Goal: Find specific page/section: Find specific page/section

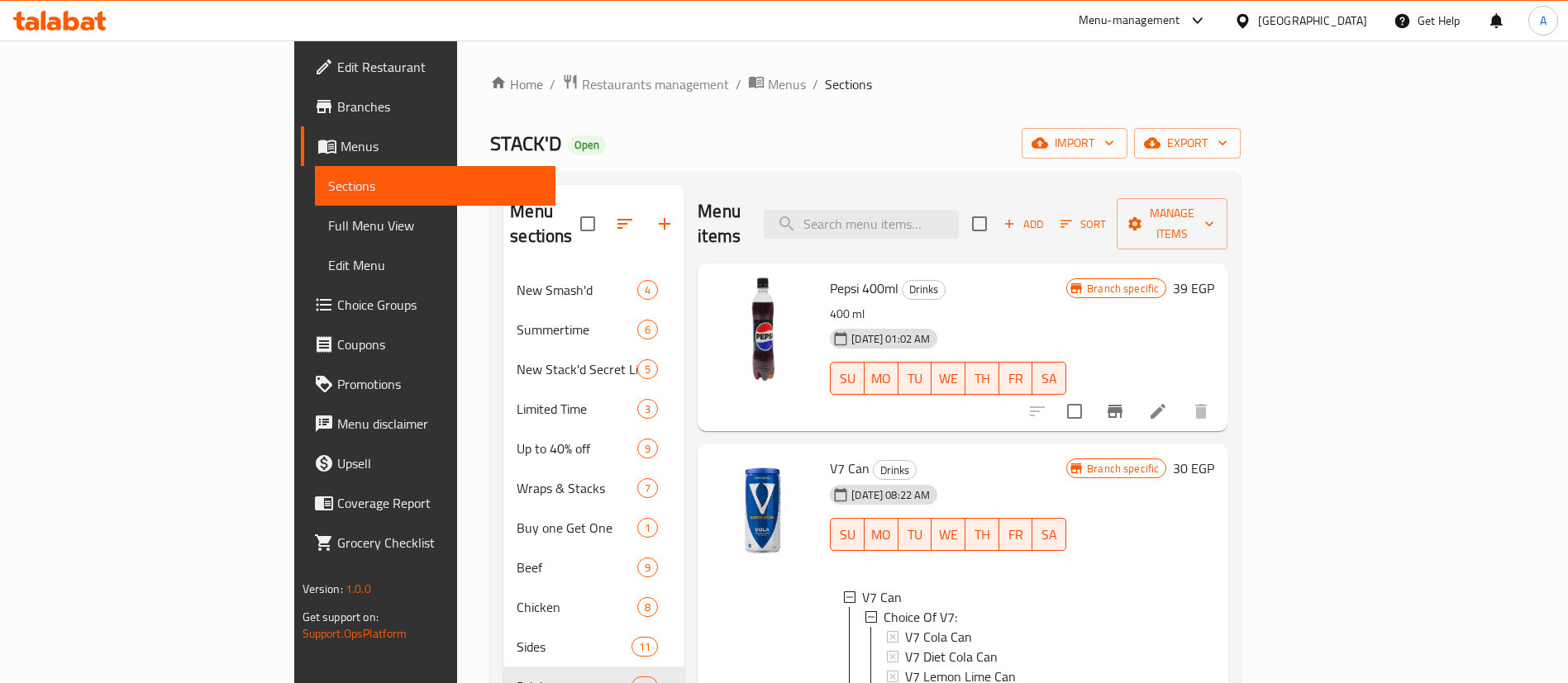
scroll to position [229, 0]
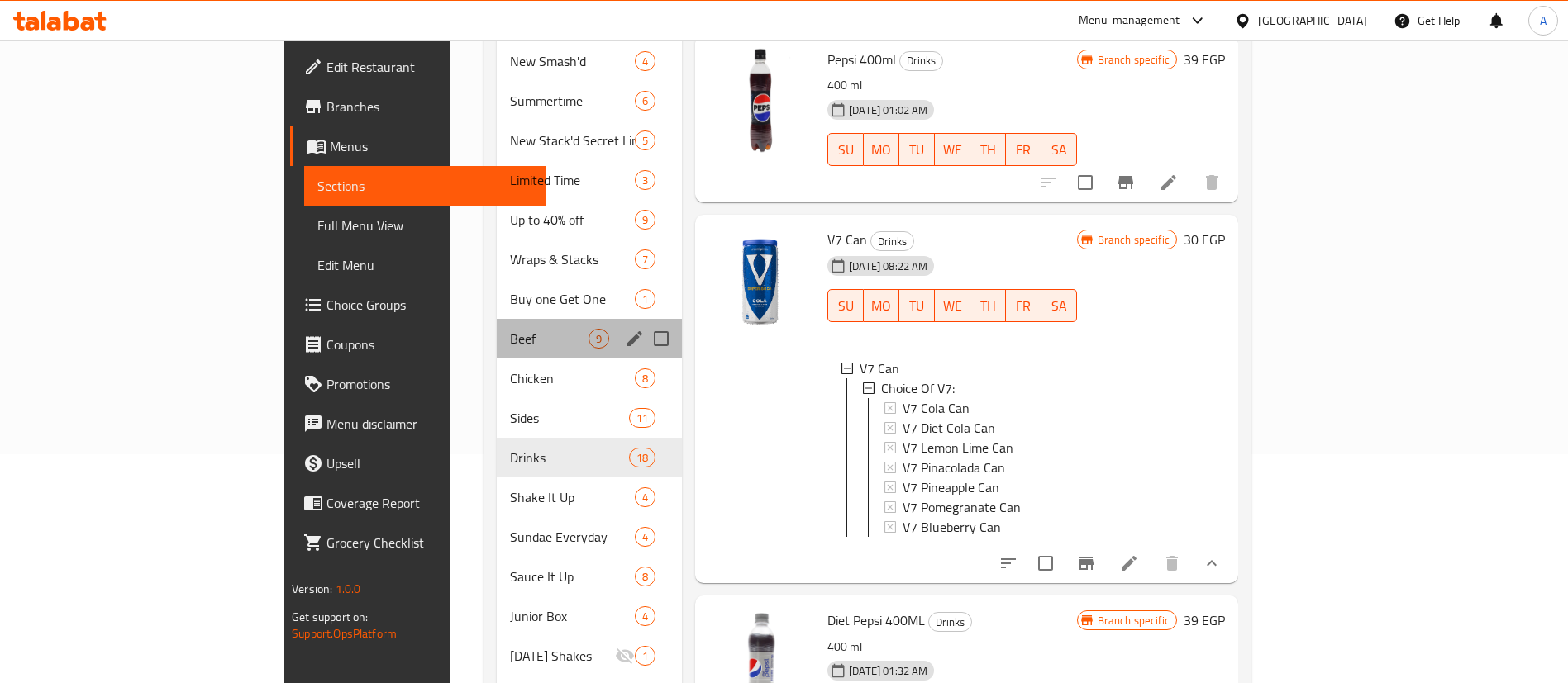
click at [497, 319] on div "Beef 9" at bounding box center [589, 338] width 186 height 40
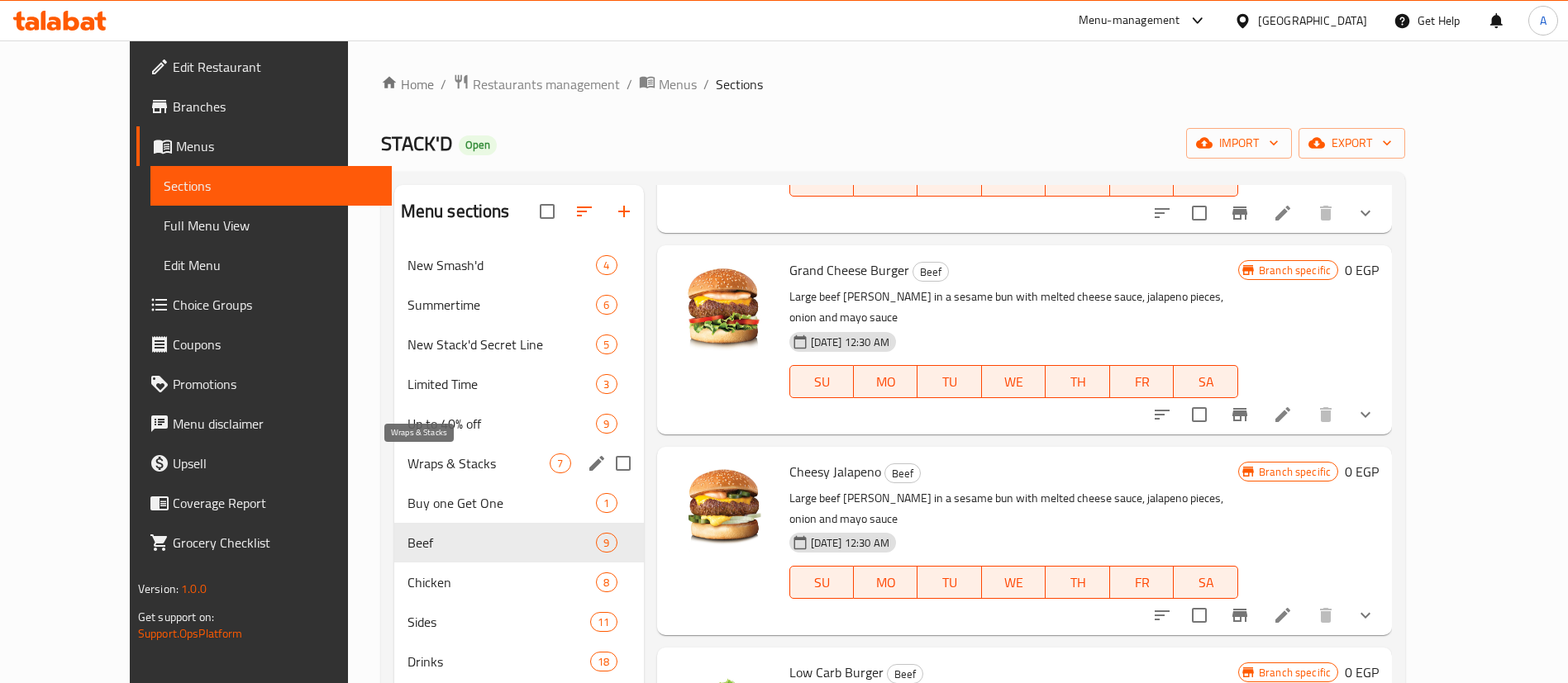
scroll to position [83, 0]
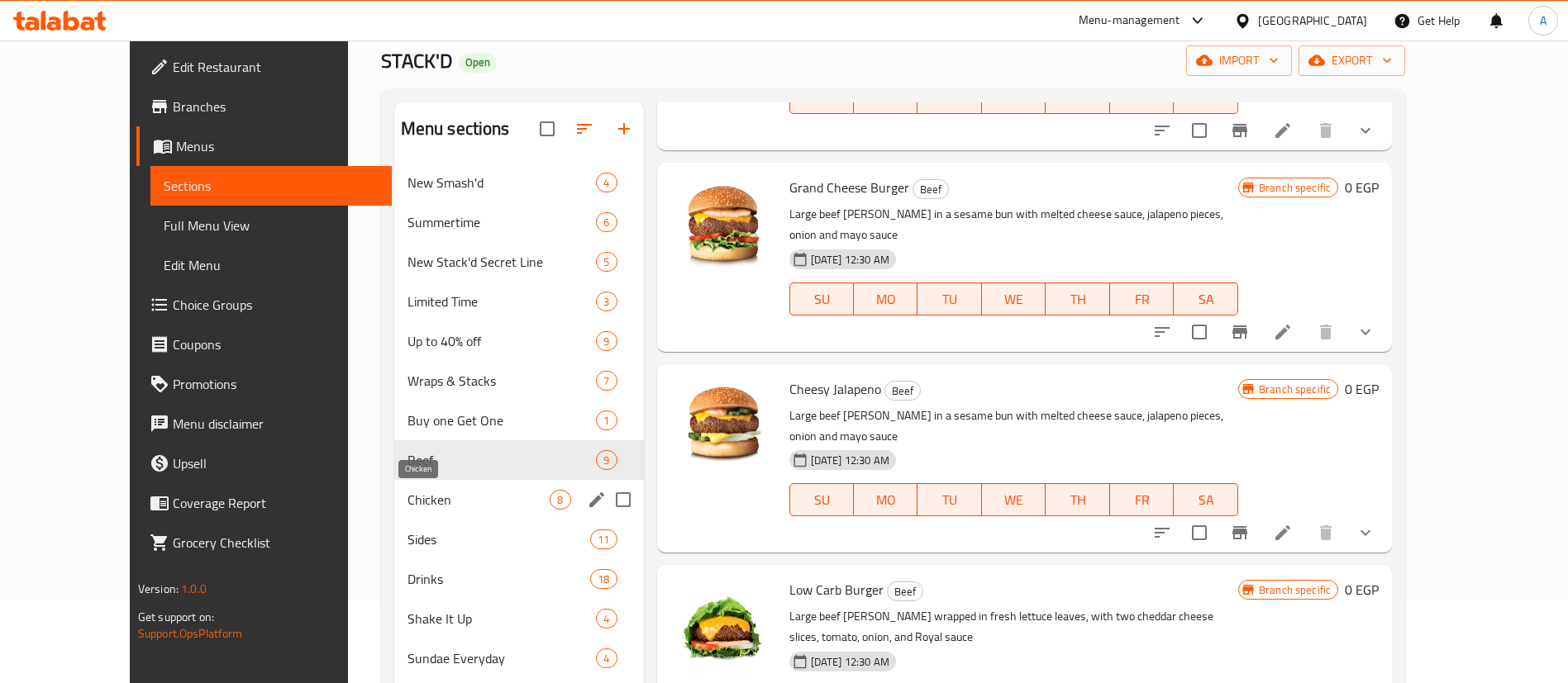
click at [419, 499] on span "Chicken" at bounding box center [478, 499] width 143 height 20
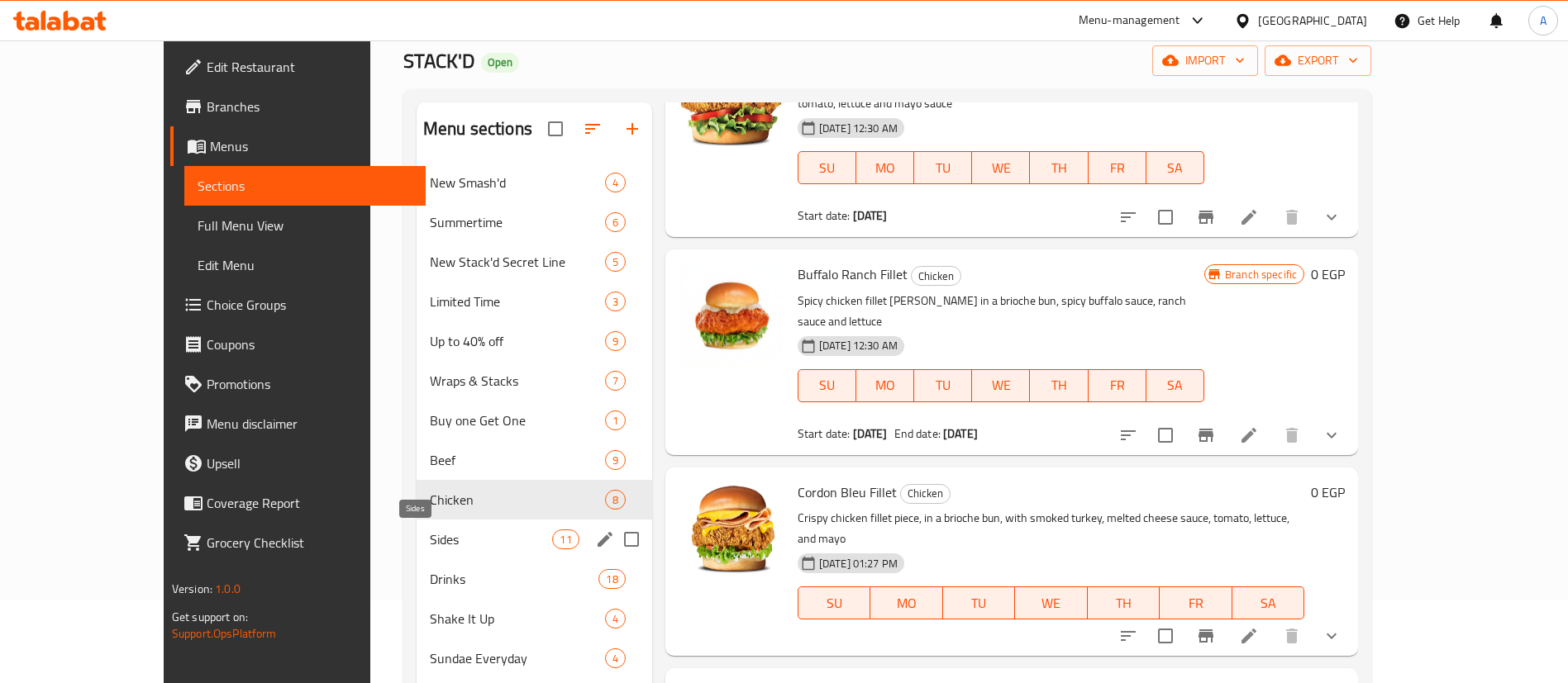
click at [430, 534] on span "Sides" at bounding box center [491, 539] width 123 height 20
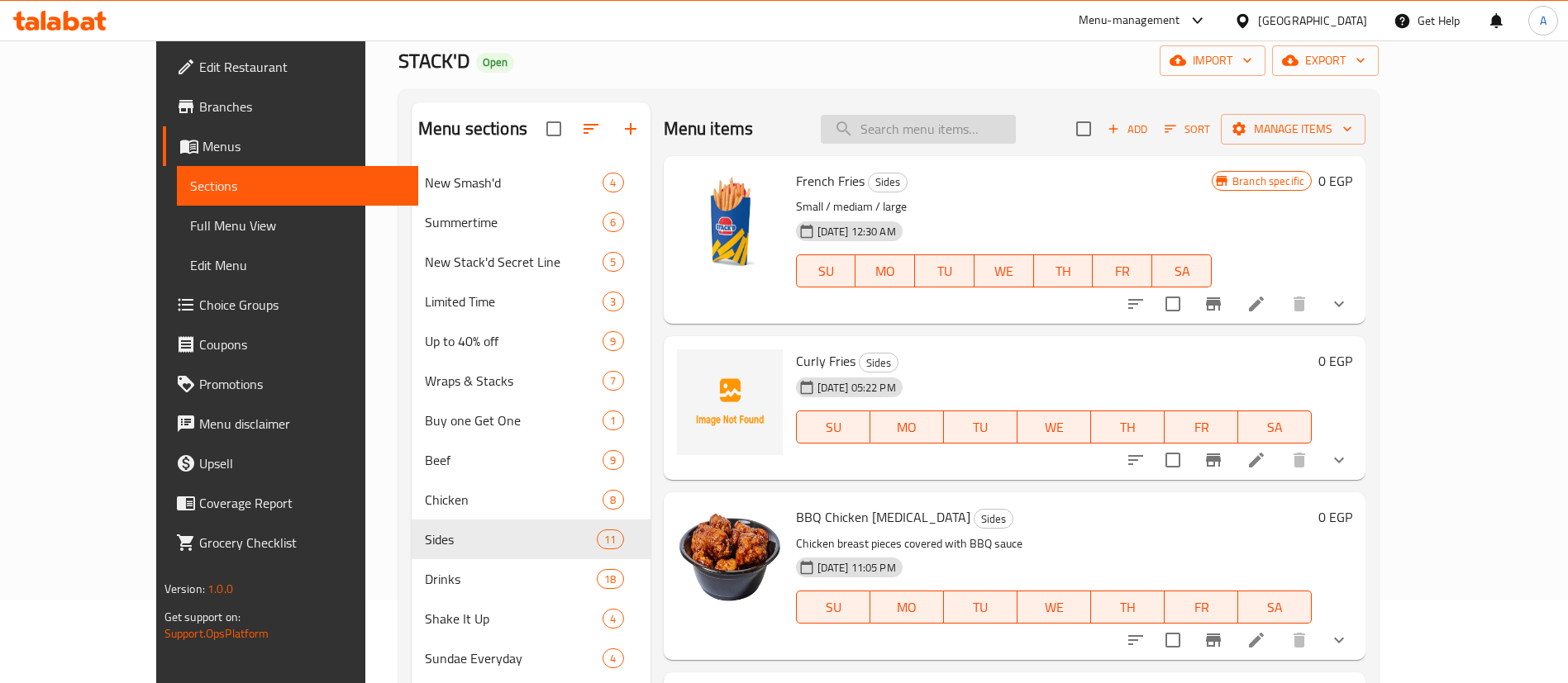
click at [952, 123] on input "search" at bounding box center [918, 129] width 195 height 29
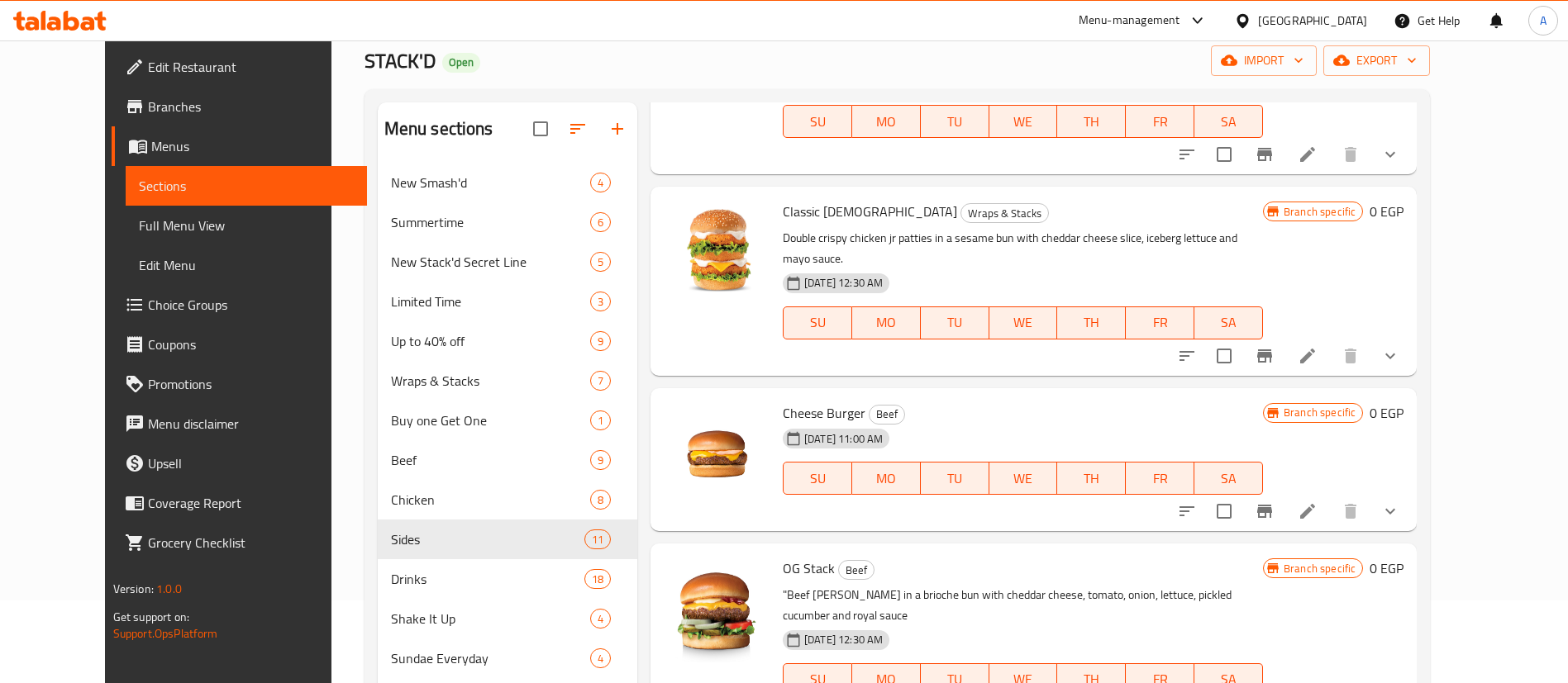
scroll to position [950, 0]
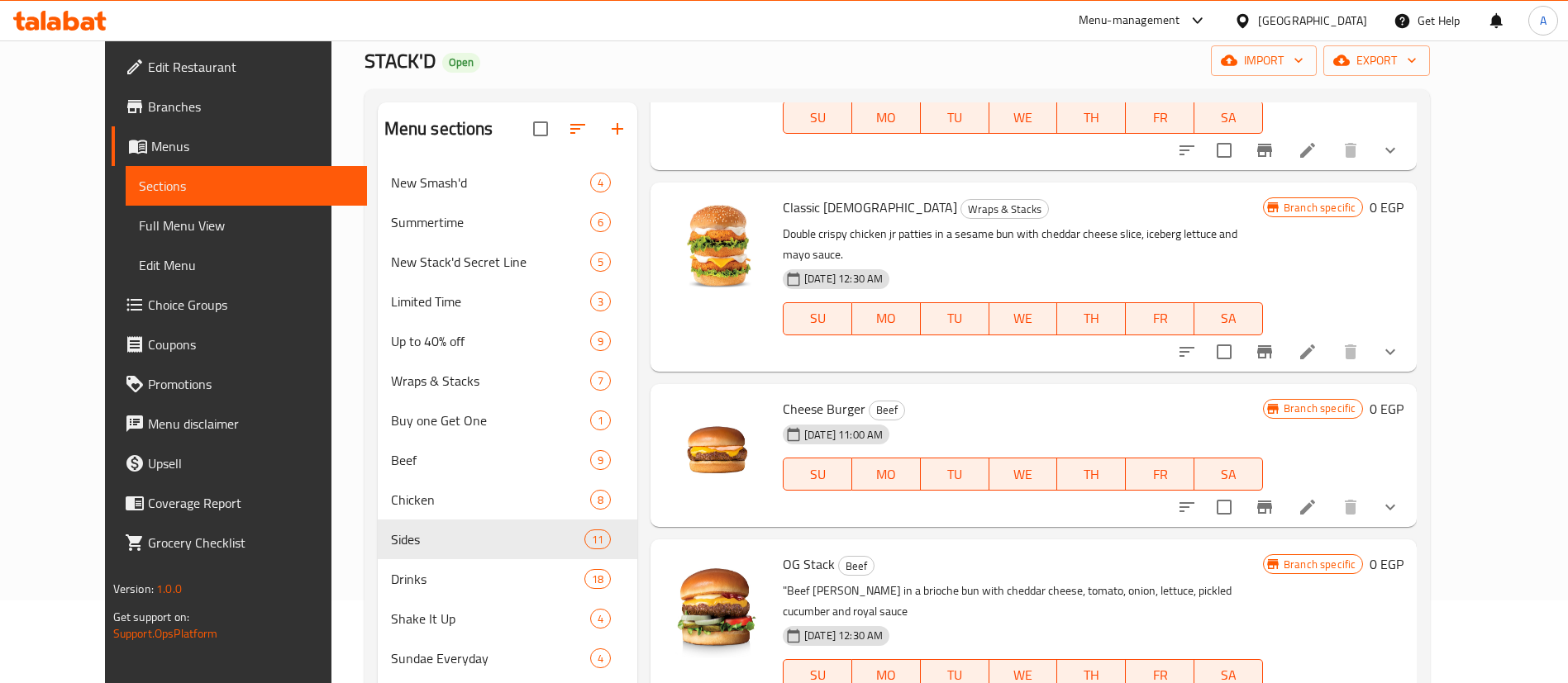
type input "cheese"
click at [1400, 498] on icon "show more" at bounding box center [1390, 507] width 20 height 20
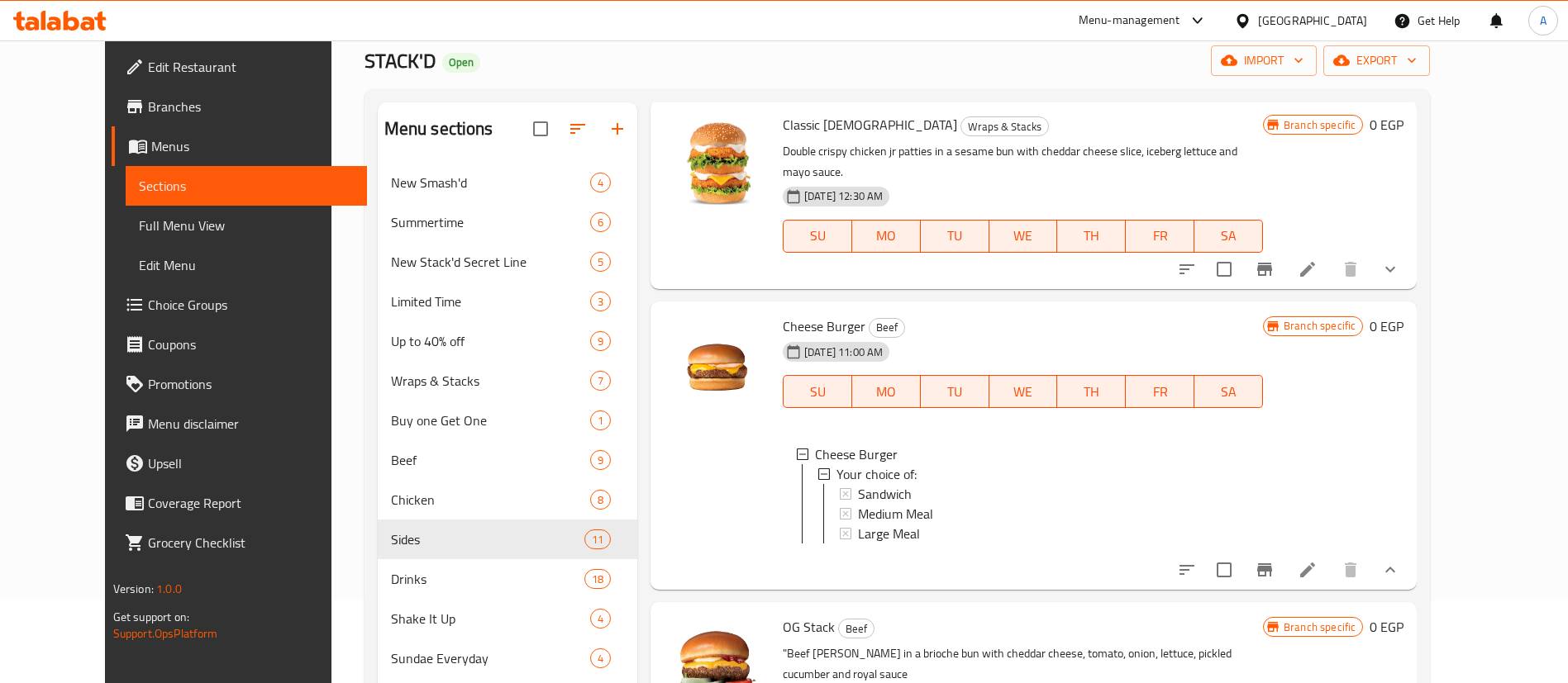
scroll to position [0, 0]
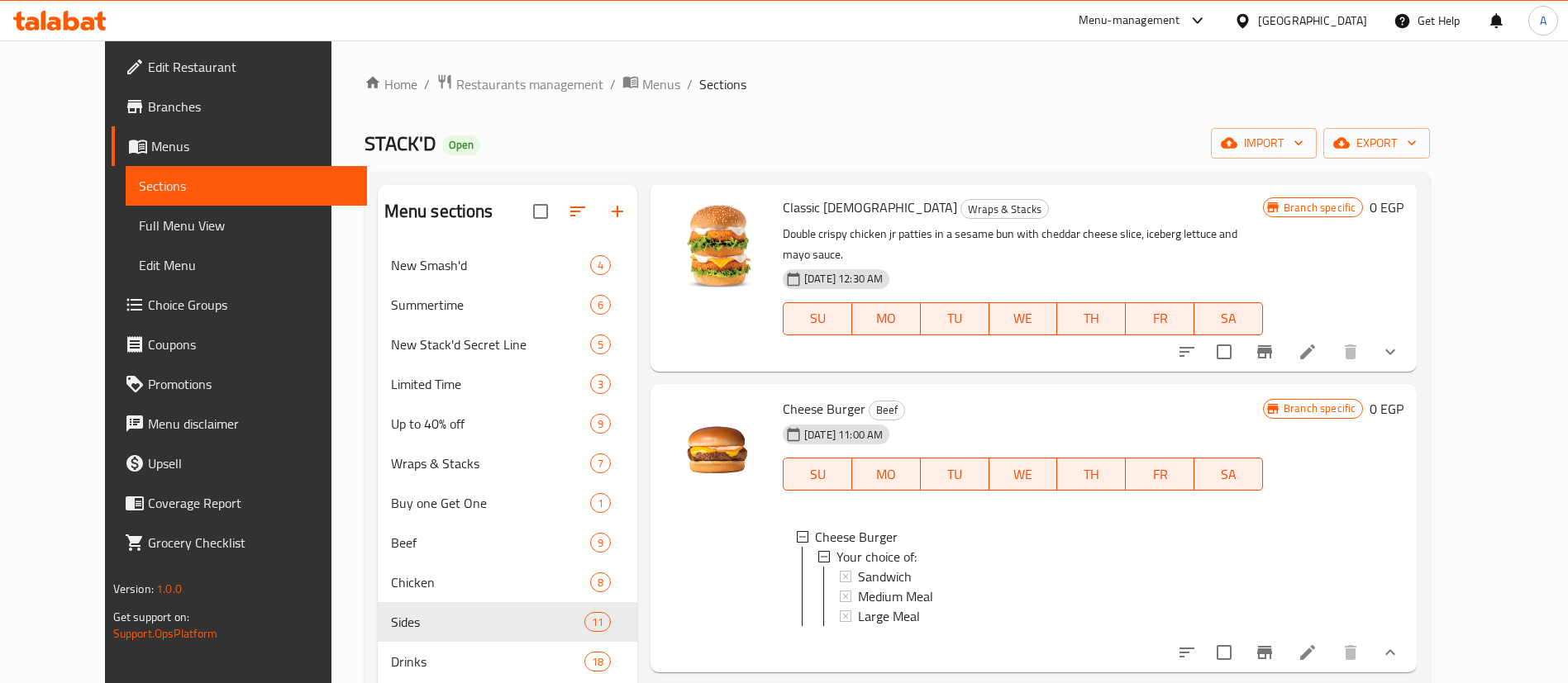
drag, startPoint x: 566, startPoint y: 0, endPoint x: 995, endPoint y: 78, distance: 436.0
click at [995, 78] on ol "Home / Restaurants management / Menus / Sections" at bounding box center [898, 84] width 1066 height 21
click at [490, 80] on span "Restaurants management" at bounding box center [530, 84] width 147 height 20
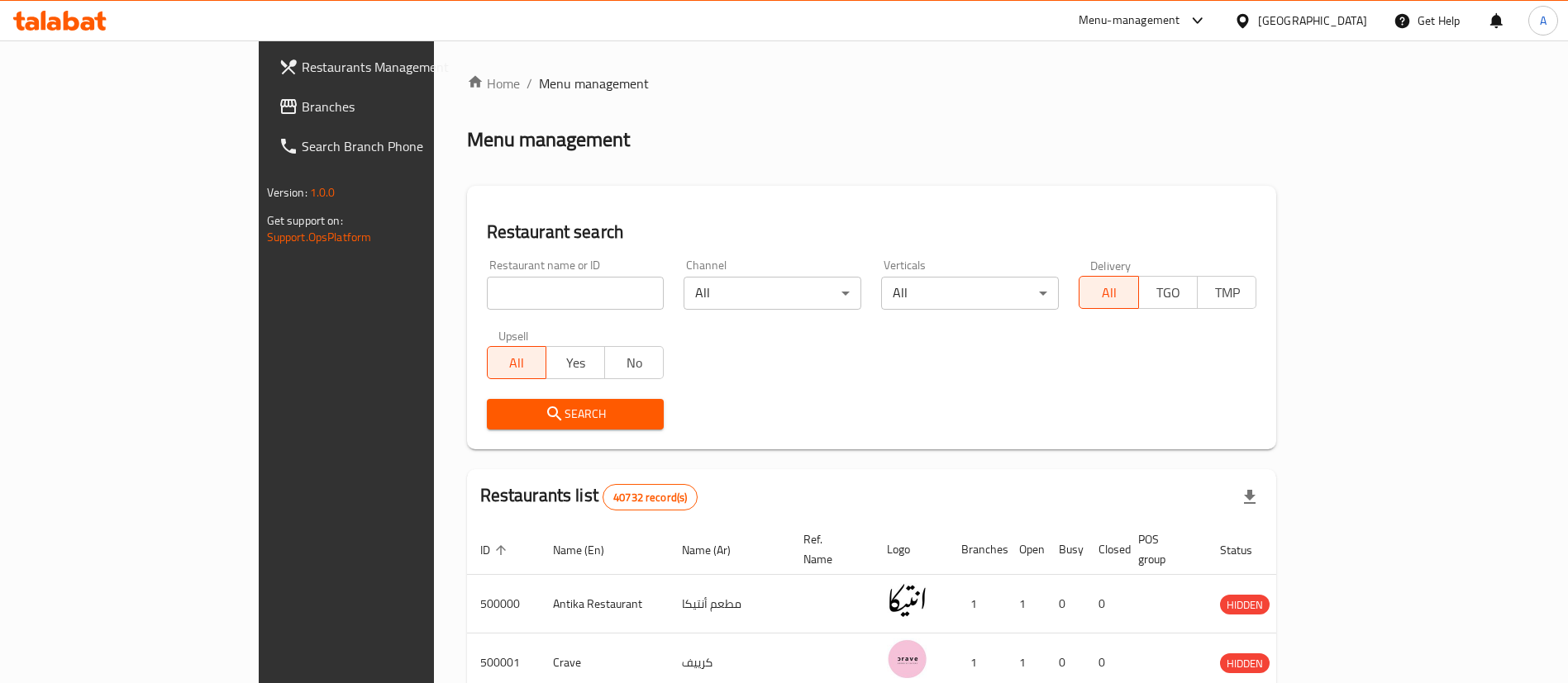
click at [498, 294] on input "search" at bounding box center [575, 293] width 178 height 33
paste input "666994"
type input "666994"
click button "Search" at bounding box center [575, 414] width 178 height 31
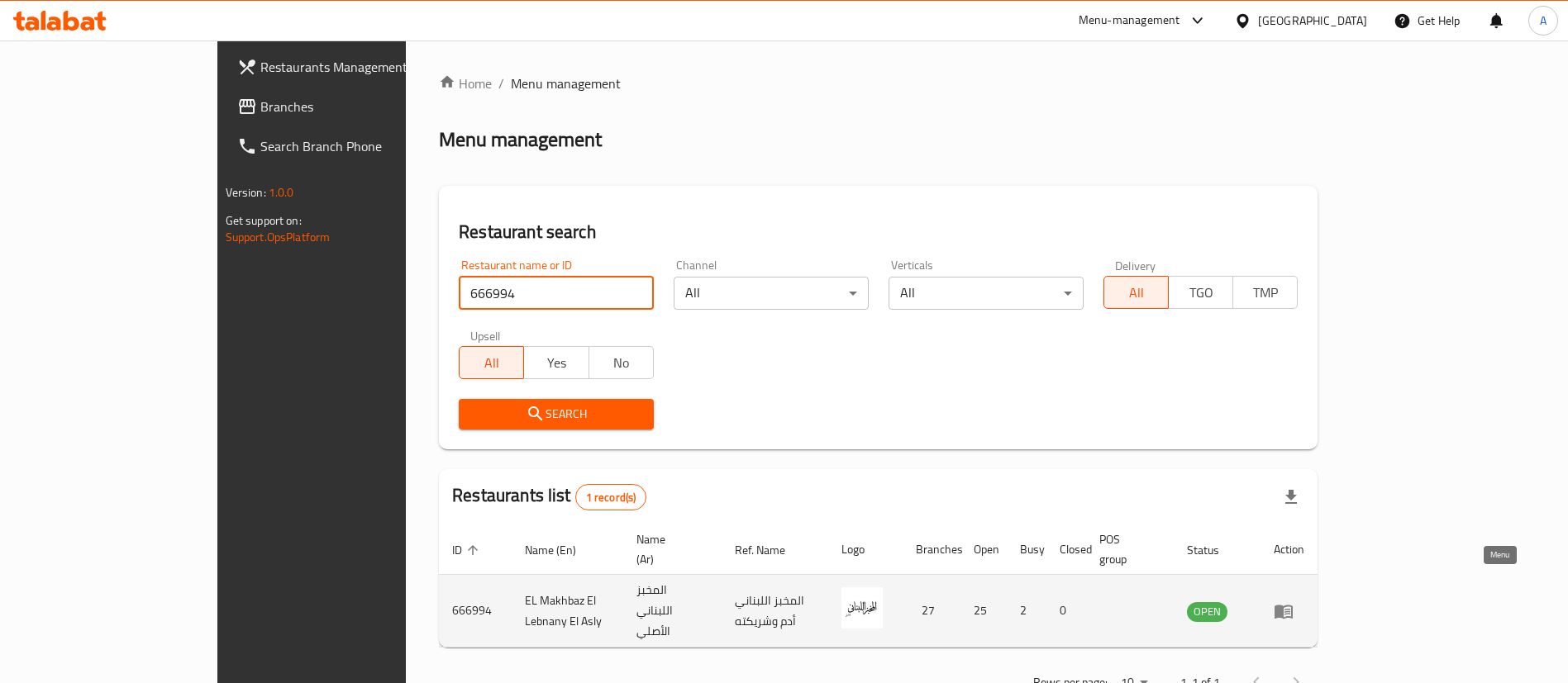
click at [1294, 602] on icon "enhanced table" at bounding box center [1283, 611] width 20 height 20
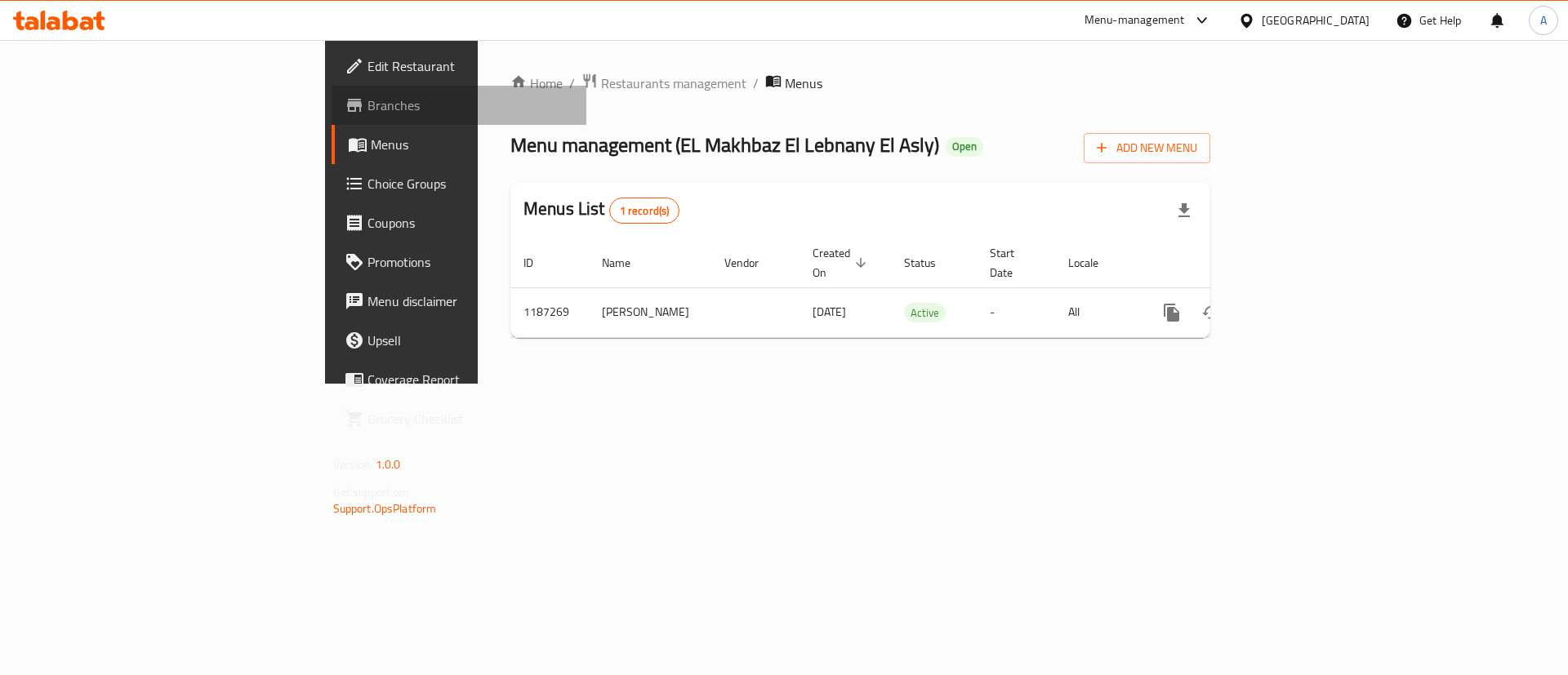
click at [368, 104] on span "Branches" at bounding box center [471, 105] width 206 height 19
